Goal: Find specific page/section: Find specific page/section

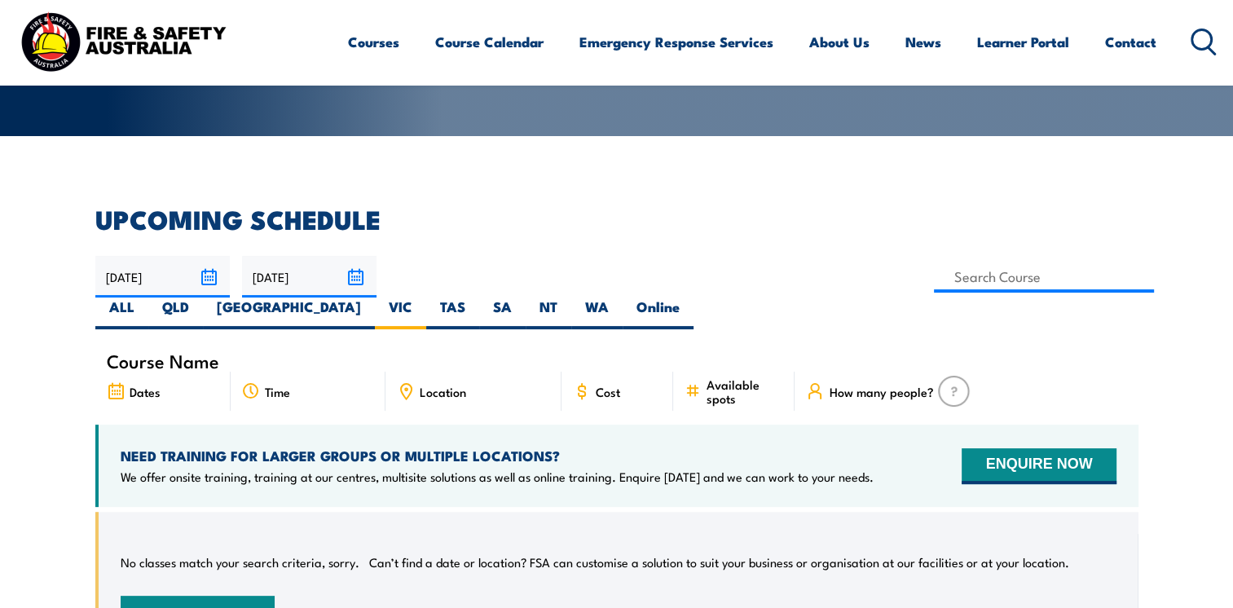
scroll to position [293, 0]
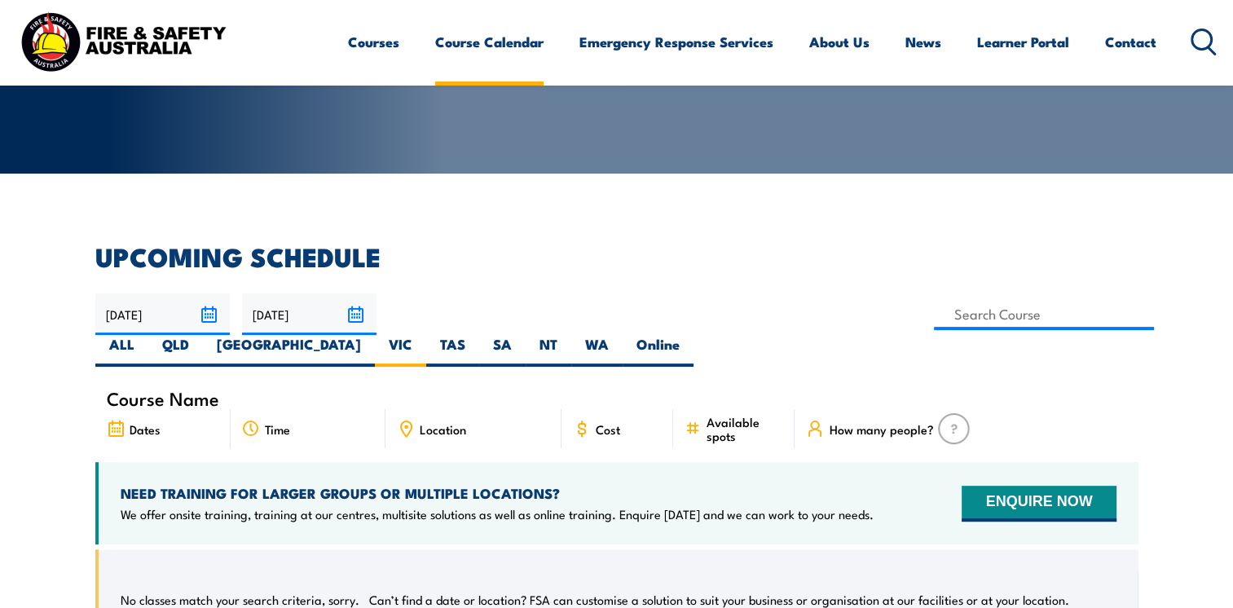
click at [489, 46] on link "Course Calendar" at bounding box center [489, 41] width 108 height 43
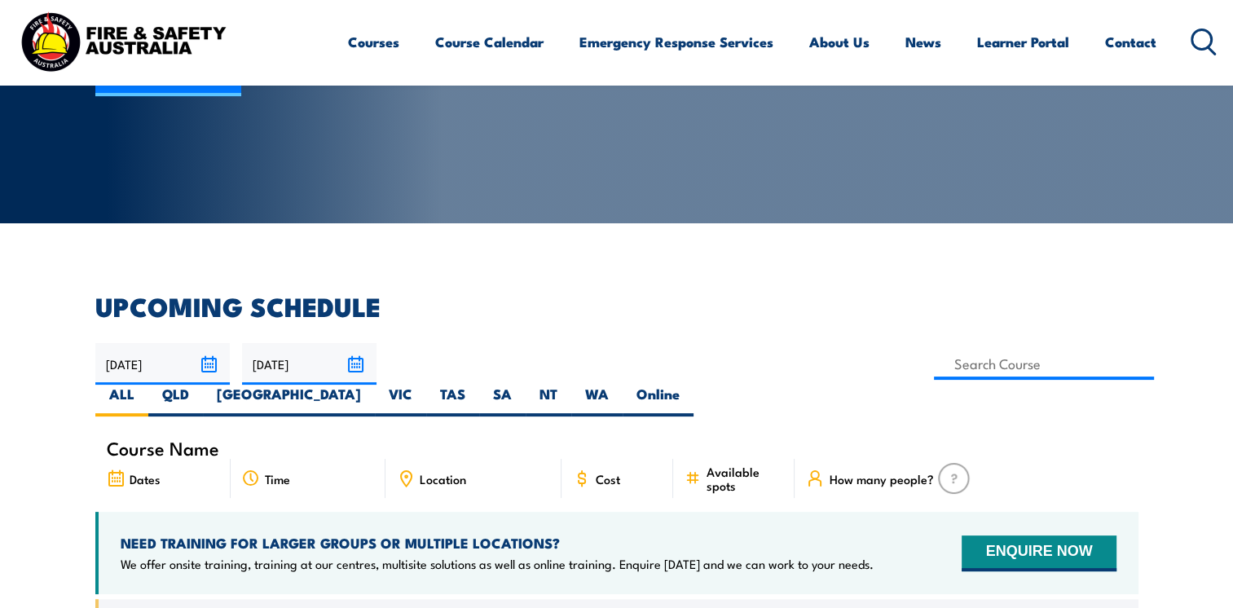
scroll to position [244, 0]
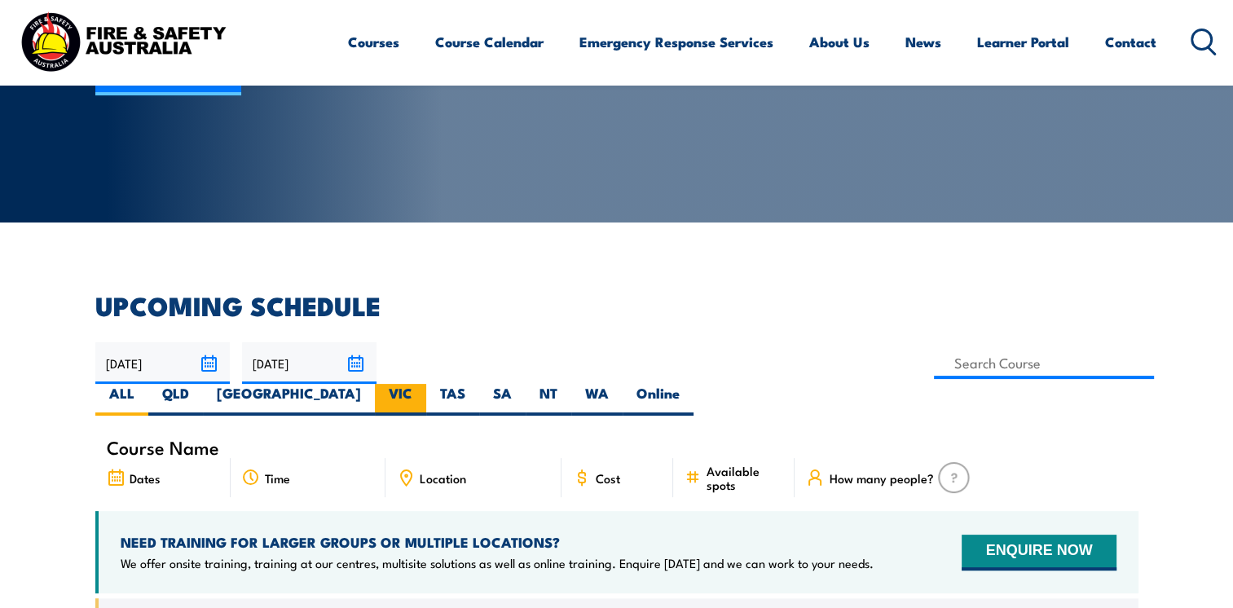
click at [426, 384] on label "VIC" at bounding box center [400, 400] width 51 height 32
click at [423, 384] on input "VIC" at bounding box center [417, 389] width 11 height 11
radio input "true"
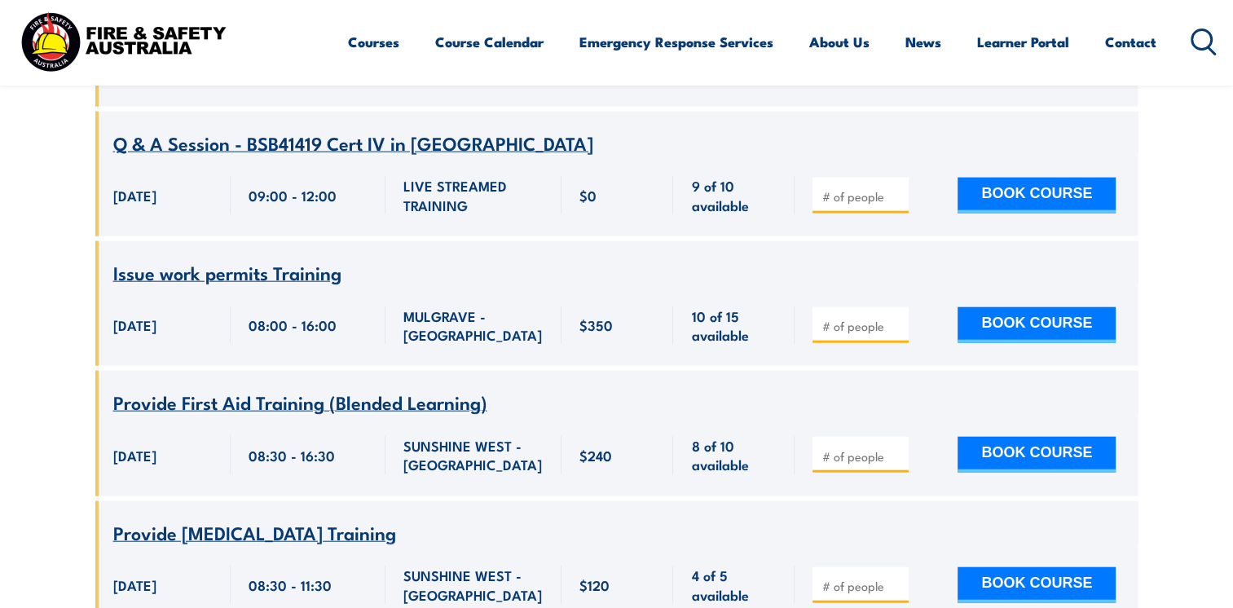
scroll to position [3719, 0]
